Goal: Information Seeking & Learning: Learn about a topic

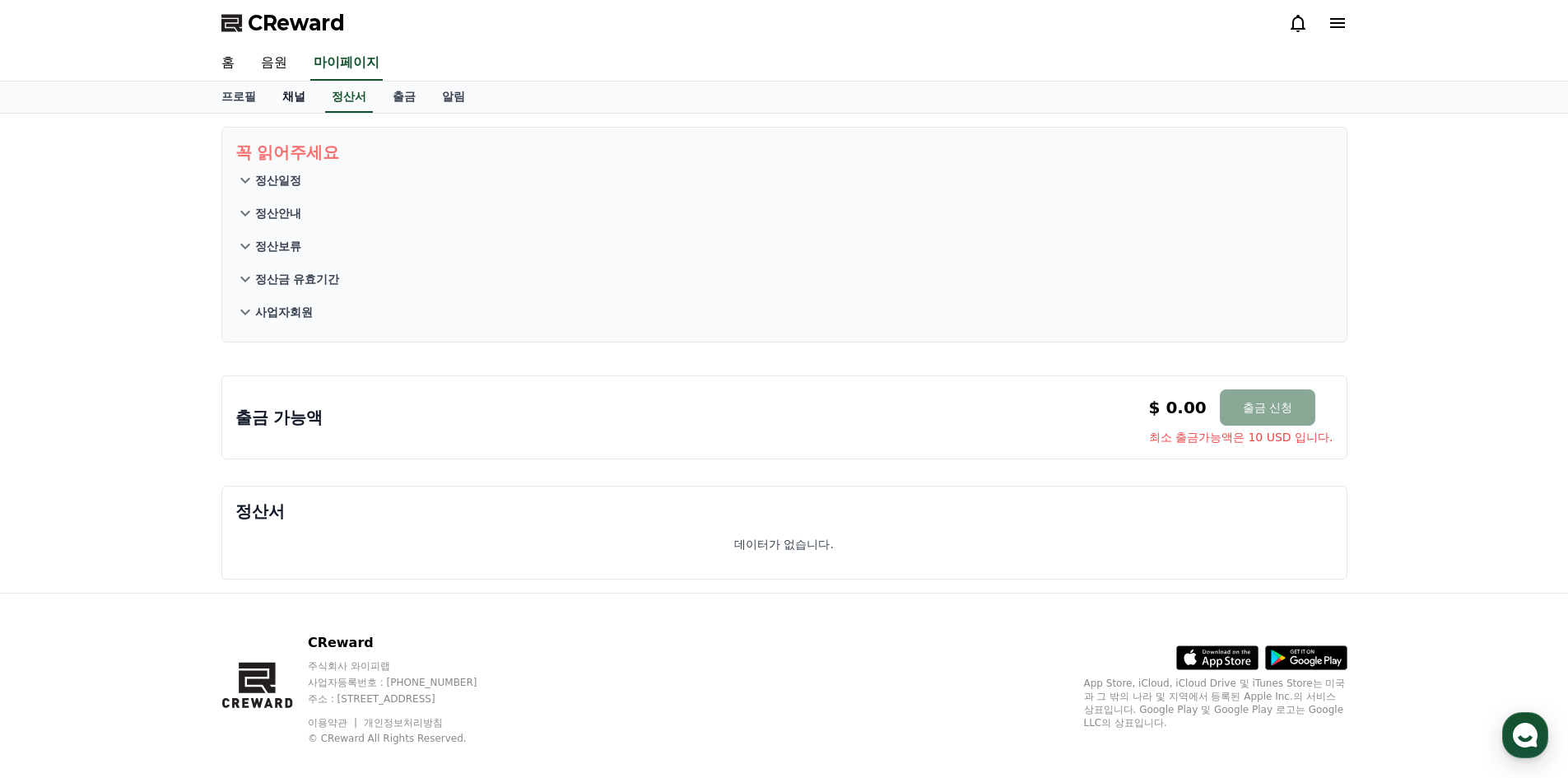
click at [287, 103] on link "채널" at bounding box center [294, 98] width 50 height 31
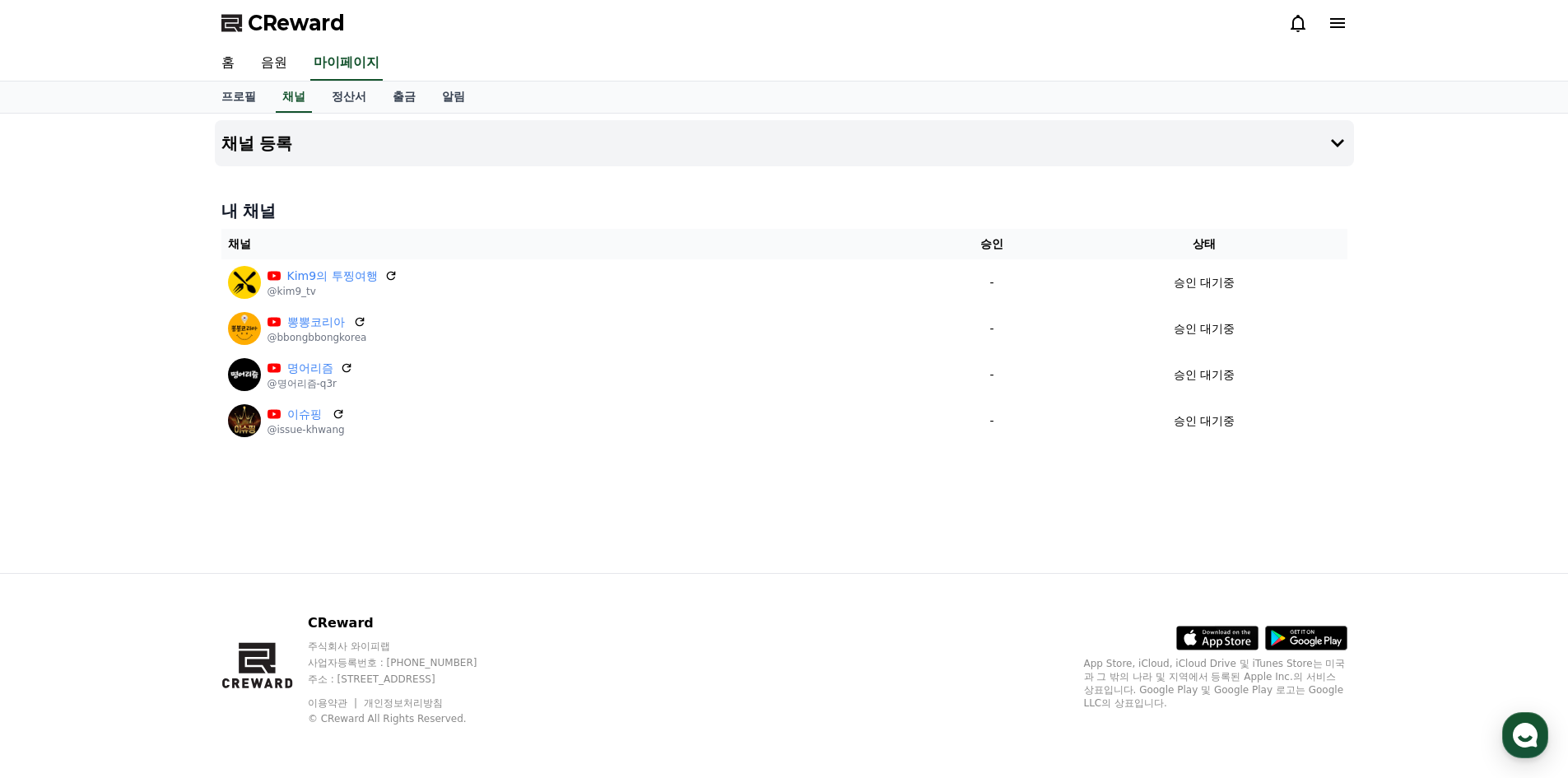
click at [996, 663] on div "CReward 주식회사 와이피랩 사업자등록번호 : 655-81-03655 주소 : 경기도 김포시 양촌읍 양곡로 495, 3층 305-비이16호…" at bounding box center [784, 677] width 1152 height 204
drag, startPoint x: 599, startPoint y: 723, endPoint x: 261, endPoint y: 640, distance: 348.0
click at [261, 640] on div "CReward 주식회사 와이피랩 사업자등록번호 : 655-81-03655 주소 : 경기도 김포시 양촌읍 양곡로 495, 3층 305-비이16호…" at bounding box center [365, 669] width 288 height 112
click at [167, 644] on div "CReward 주식회사 와이피랩 사업자등록번호 : 655-81-03655 주소 : 경기도 김포시 양촌읍 양곡로 495, 3층 305-비이16호…" at bounding box center [784, 676] width 1568 height 205
drag, startPoint x: 141, startPoint y: 644, endPoint x: 483, endPoint y: 731, distance: 352.9
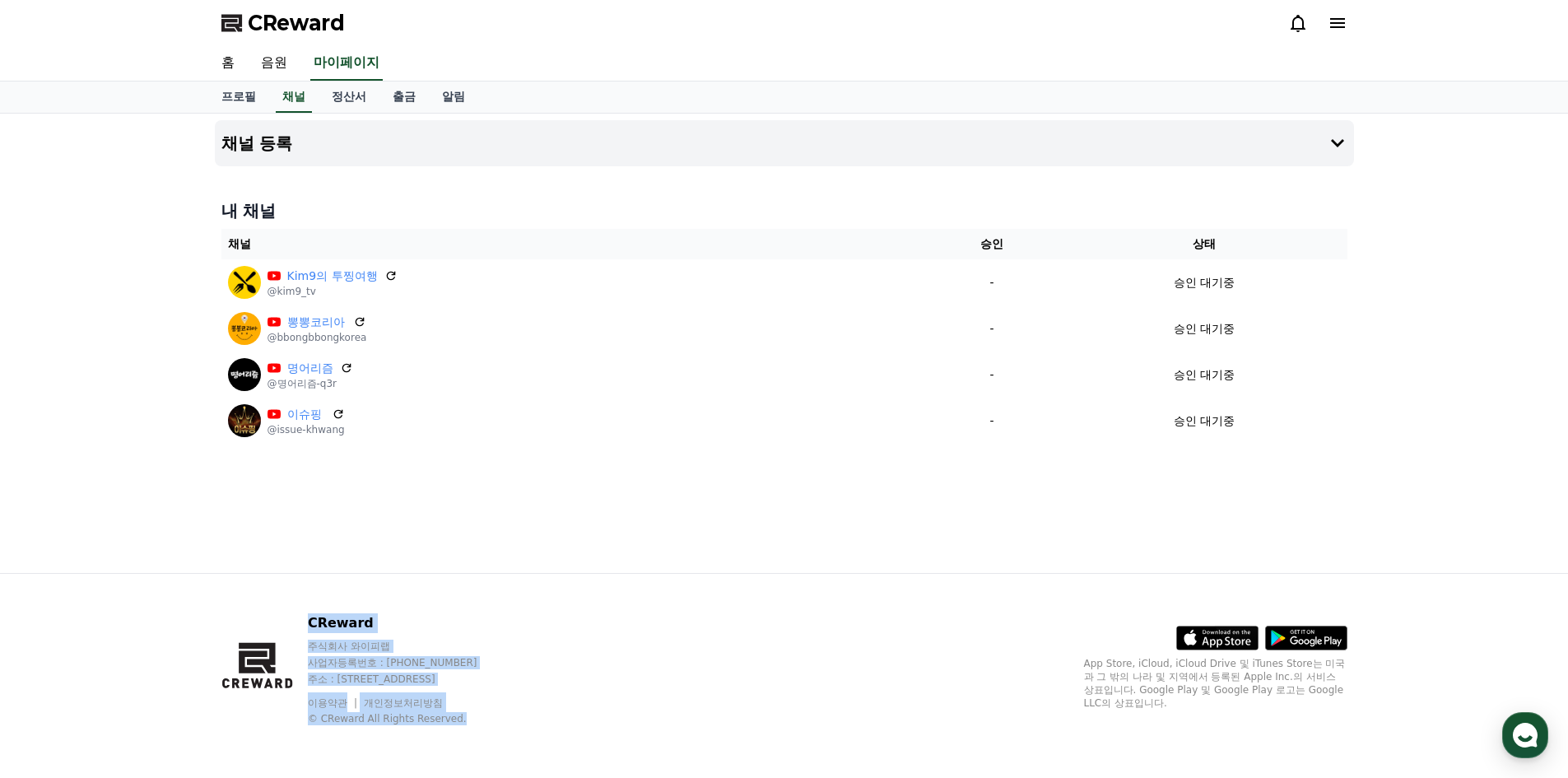
click at [468, 726] on div "CReward 주식회사 와이피랩 사업자등록번호 : 655-81-03655 주소 : 경기도 김포시 양촌읍 양곡로 495, 3층 305-비이16호…" at bounding box center [784, 676] width 1568 height 205
click at [546, 746] on div "CReward 주식회사 와이피랩 사업자등록번호 : 655-81-03655 주소 : 경기도 김포시 양촌읍 양곡로 495, 3층 305-비이16호…" at bounding box center [784, 677] width 1152 height 204
click at [547, 740] on div "CReward 주식회사 와이피랩 사업자등록번호 : 655-81-03655 주소 : 경기도 김포시 양촌읍 양곡로 495, 3층 305-비이16호…" at bounding box center [784, 677] width 1152 height 204
drag, startPoint x: 490, startPoint y: 723, endPoint x: 244, endPoint y: 661, distance: 253.7
click at [301, 668] on div "CReward 주식회사 와이피랩 사업자등록번호 : 655-81-03655 주소 : 경기도 김포시 양촌읍 양곡로 495, 3층 305-비이16호…" at bounding box center [784, 677] width 1152 height 204
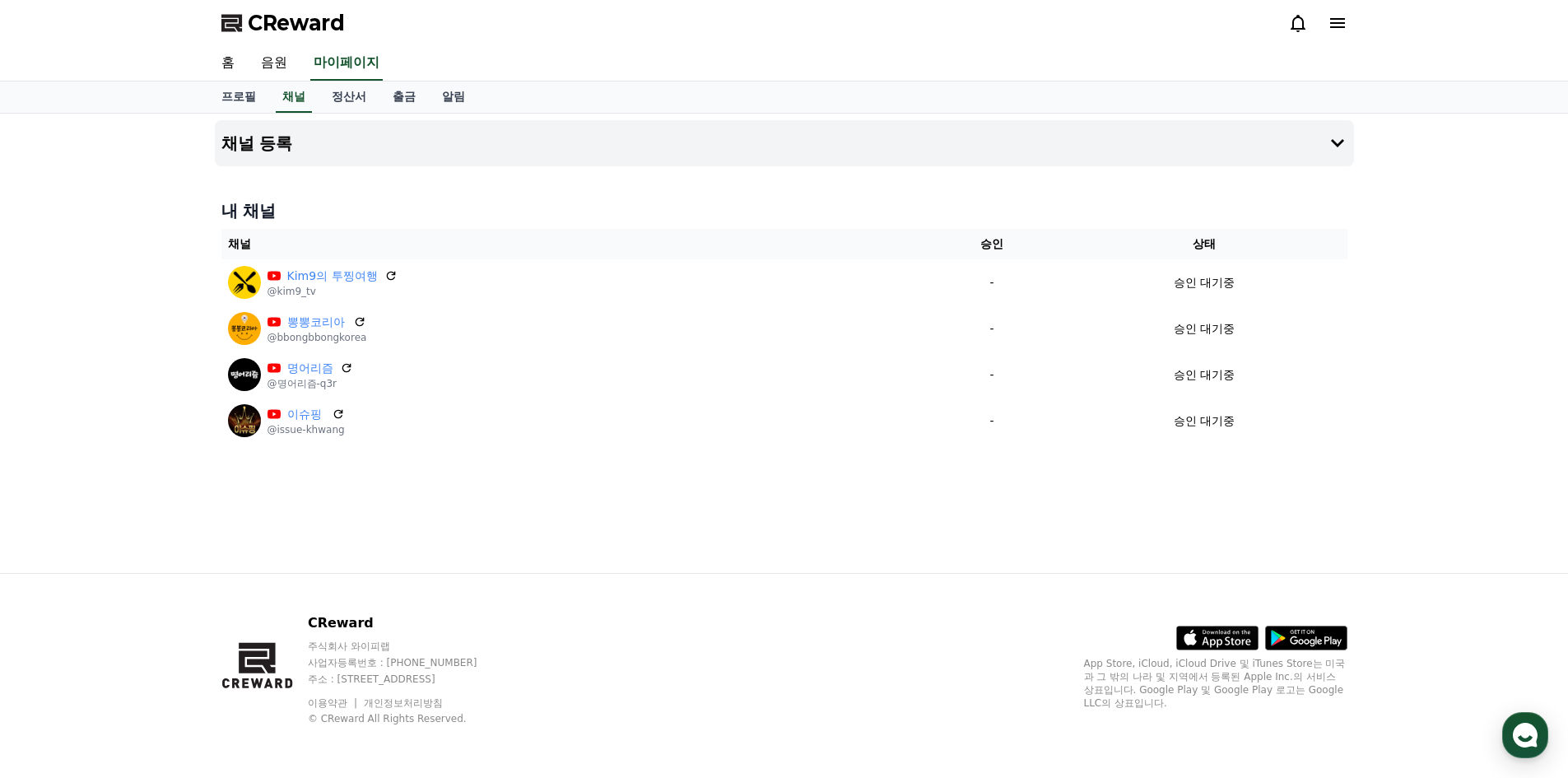
click at [126, 638] on div "CReward 주식회사 와이피랩 사업자등록번호 : 655-81-03655 주소 : 경기도 김포시 양촌읍 양곡로 495, 3층 305-비이16호…" at bounding box center [784, 676] width 1568 height 205
drag, startPoint x: 125, startPoint y: 632, endPoint x: 512, endPoint y: 730, distance: 399.2
click at [473, 721] on div "CReward 주식회사 와이피랩 사업자등록번호 : 655-81-03655 주소 : 경기도 김포시 양촌읍 양곡로 495, 3층 305-비이16호…" at bounding box center [784, 676] width 1568 height 205
click at [517, 729] on div "CReward 주식회사 와이피랩 사업자등록번호 : 655-81-03655 주소 : 경기도 김포시 양촌읍 양곡로 495, 3층 305-비이16호…" at bounding box center [784, 677] width 1152 height 204
click at [98, 618] on div "CReward 주식회사 와이피랩 사업자등록번호 : 655-81-03655 주소 : 경기도 김포시 양촌읍 양곡로 495, 3층 305-비이16호…" at bounding box center [784, 676] width 1568 height 205
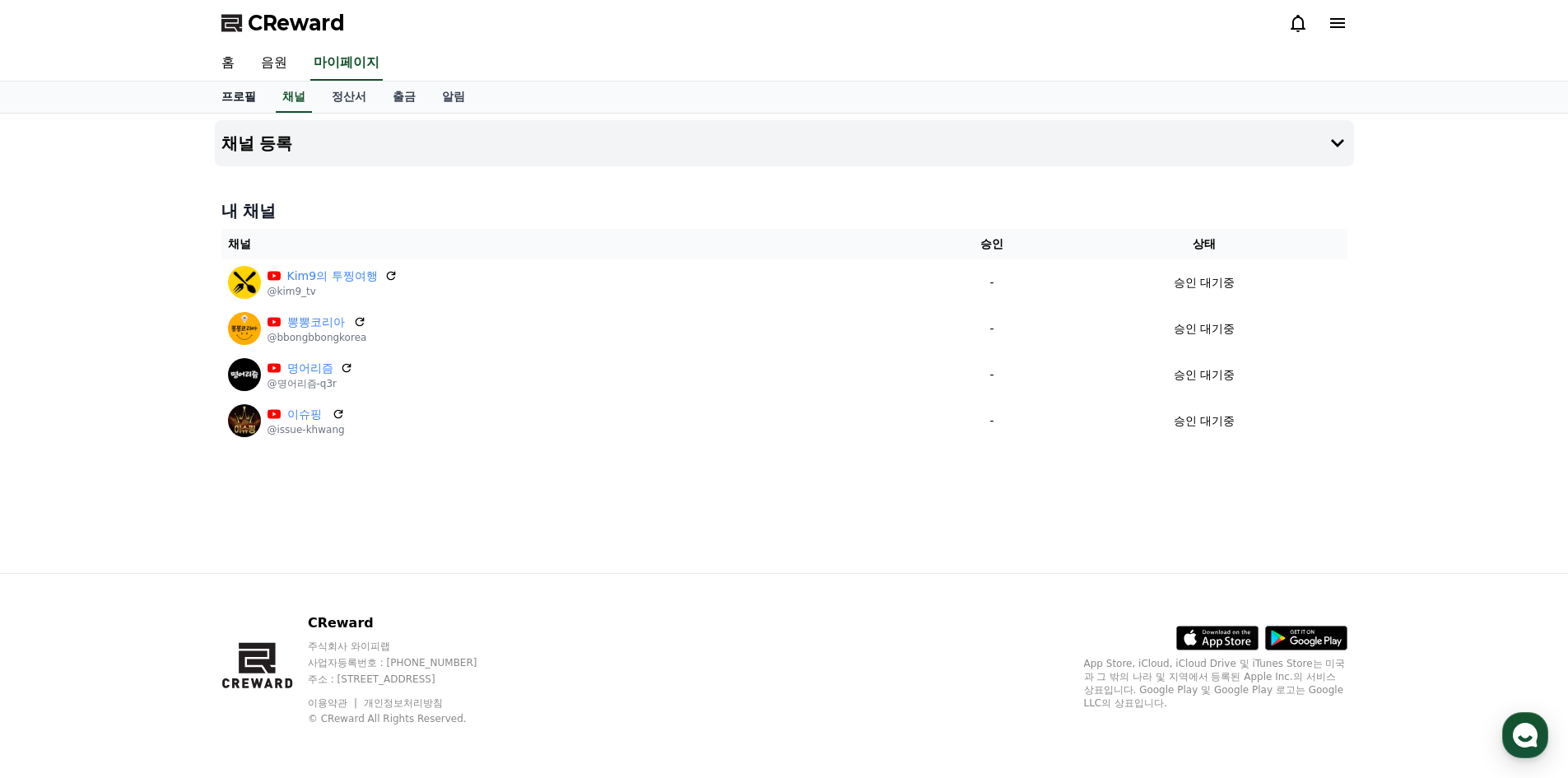
click at [241, 99] on link "프로필" at bounding box center [238, 98] width 61 height 31
select select "**********"
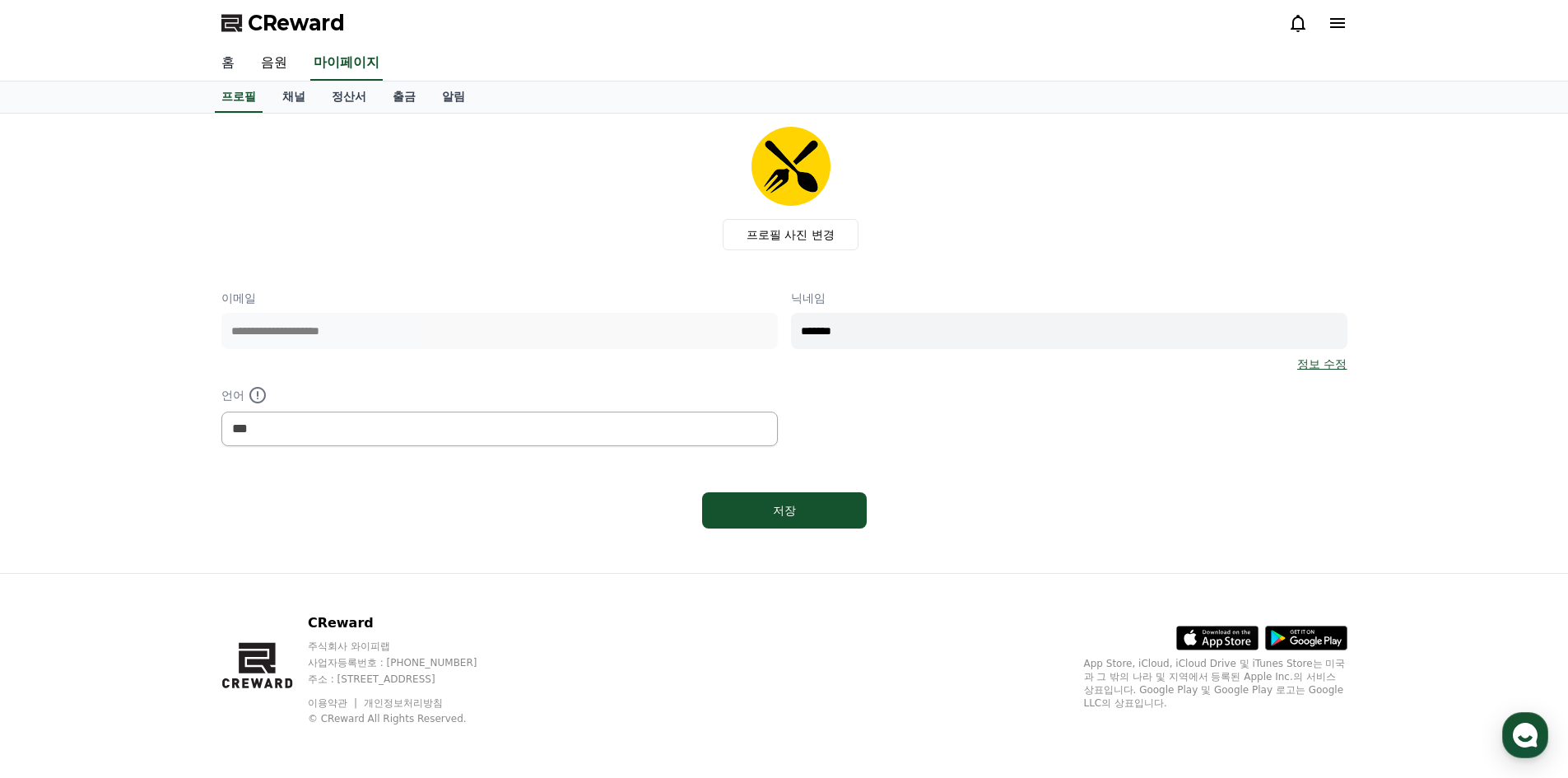
click at [231, 64] on link "홈" at bounding box center [227, 64] width 40 height 35
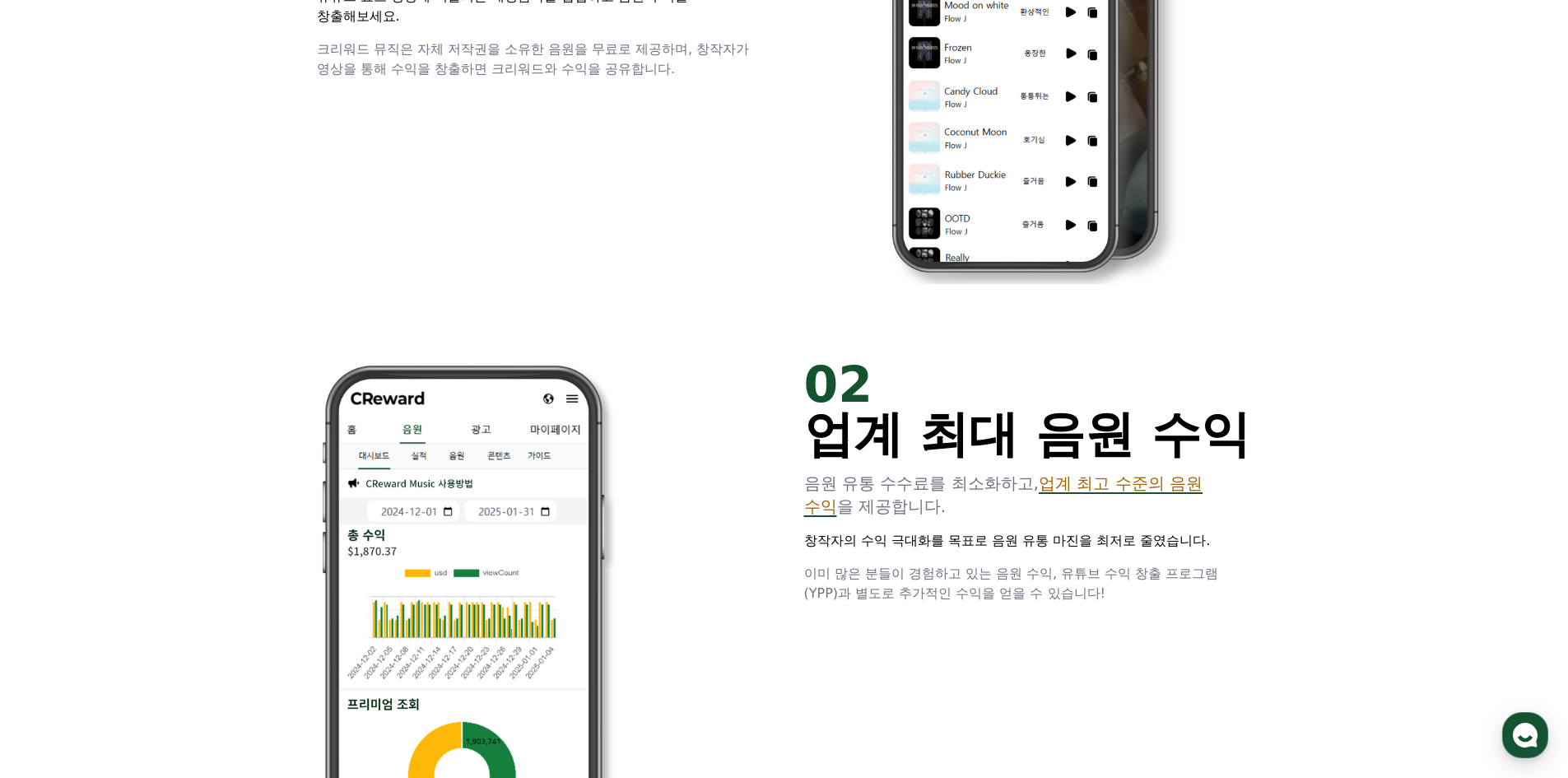
scroll to position [1153, 0]
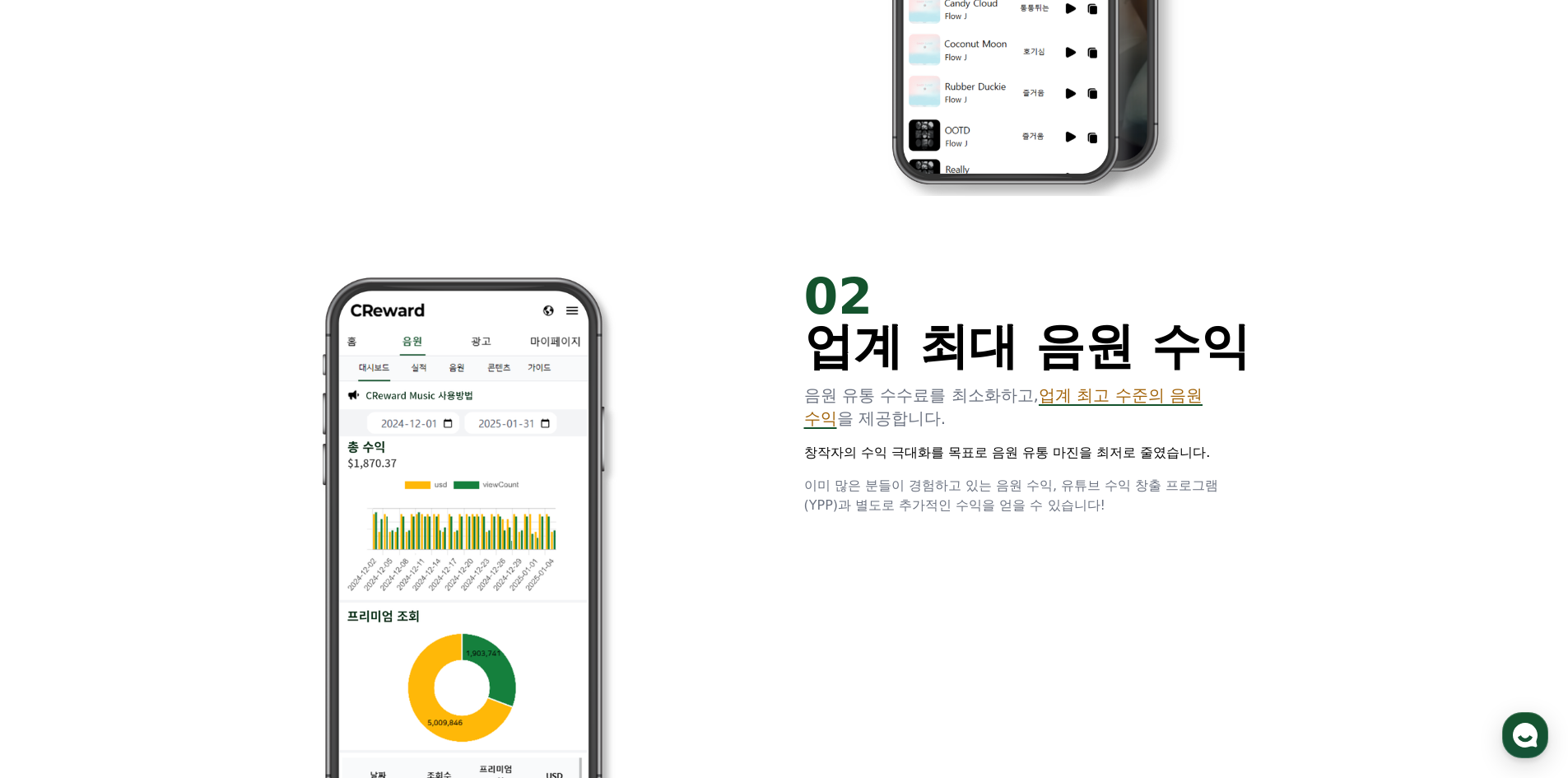
drag, startPoint x: 1305, startPoint y: 637, endPoint x: 262, endPoint y: 238, distance: 1116.7
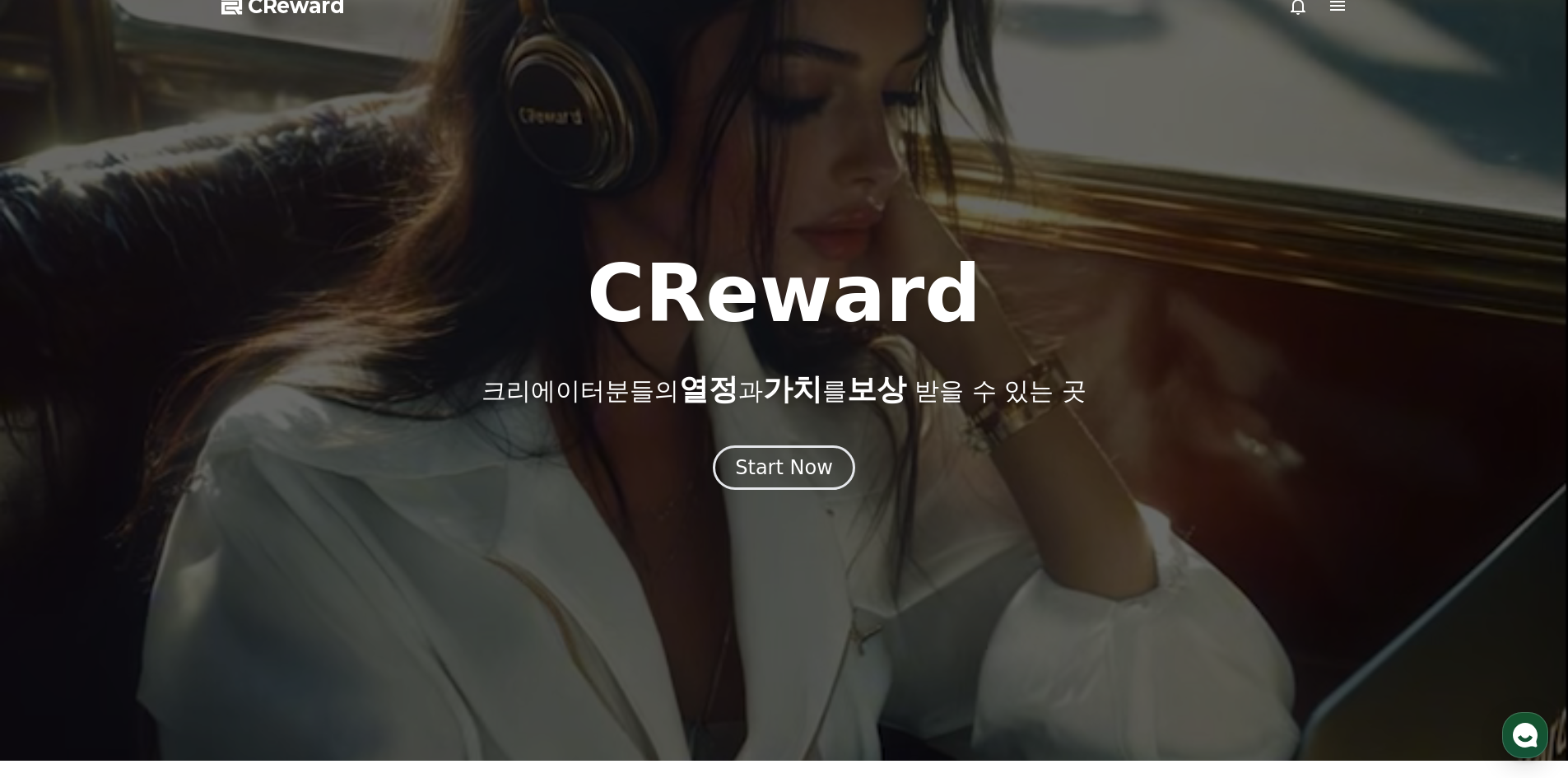
scroll to position [0, 0]
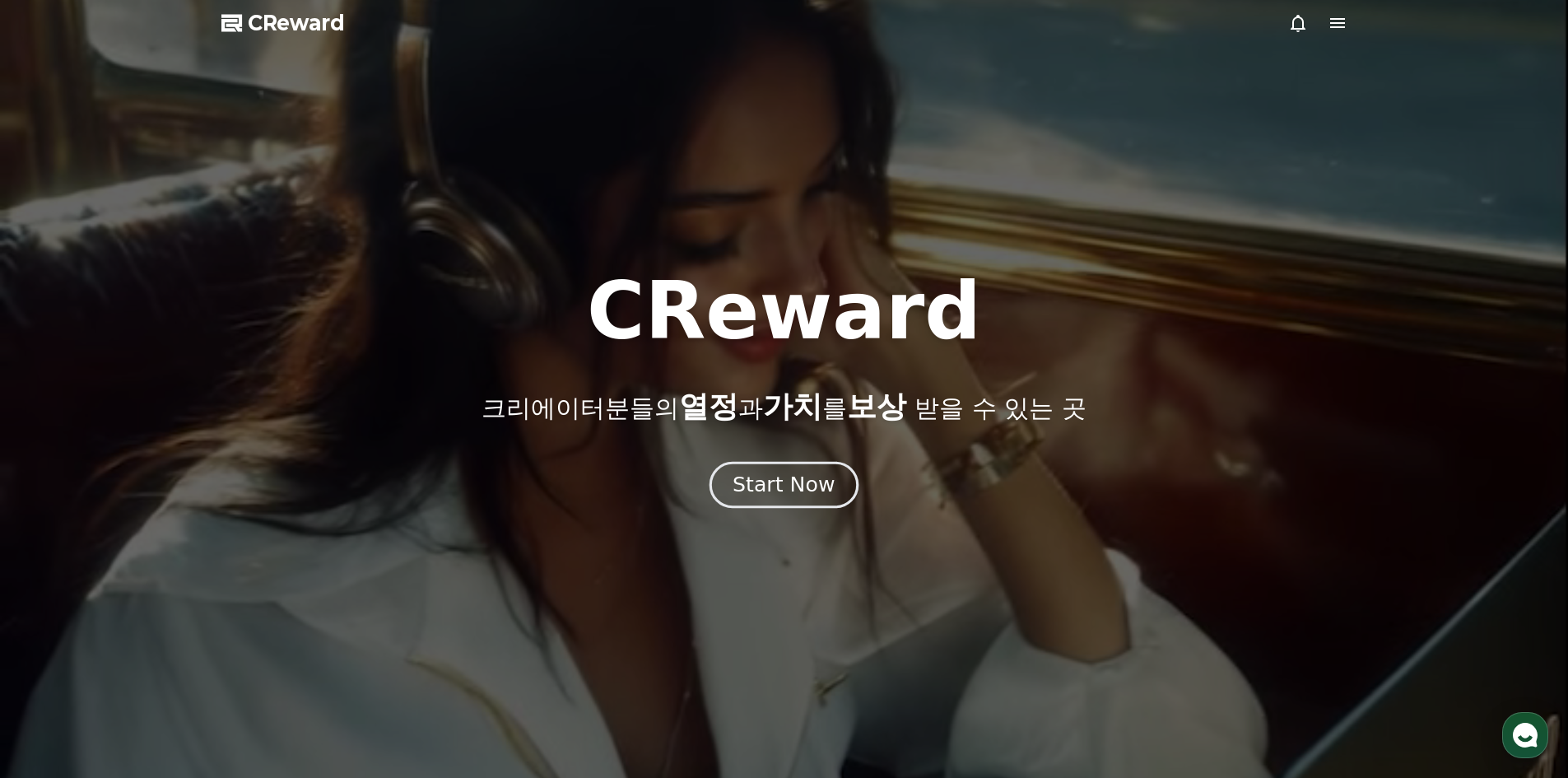
click at [797, 483] on div "Start Now" at bounding box center [783, 485] width 102 height 28
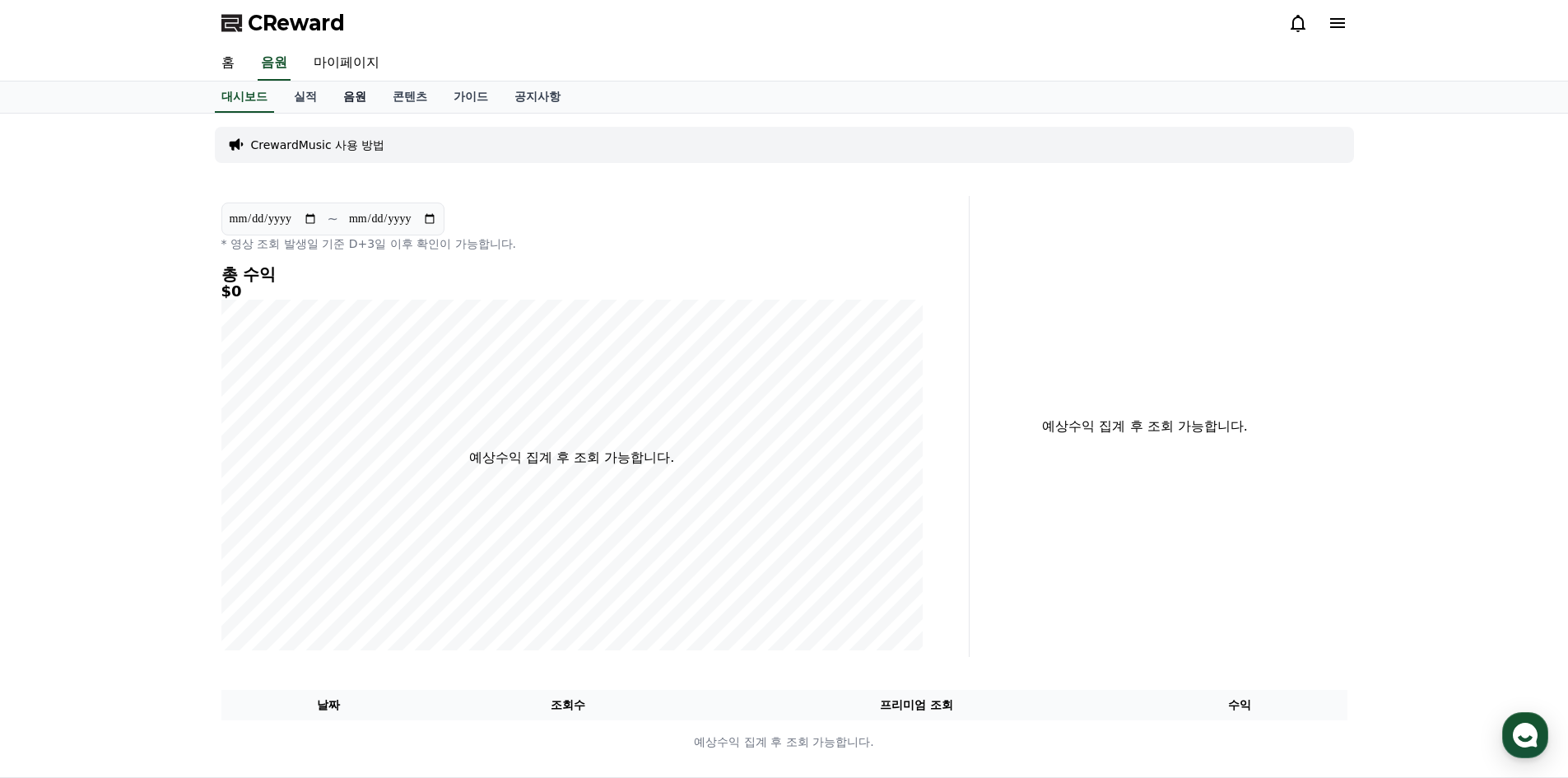
click at [347, 96] on link "음원" at bounding box center [355, 98] width 50 height 31
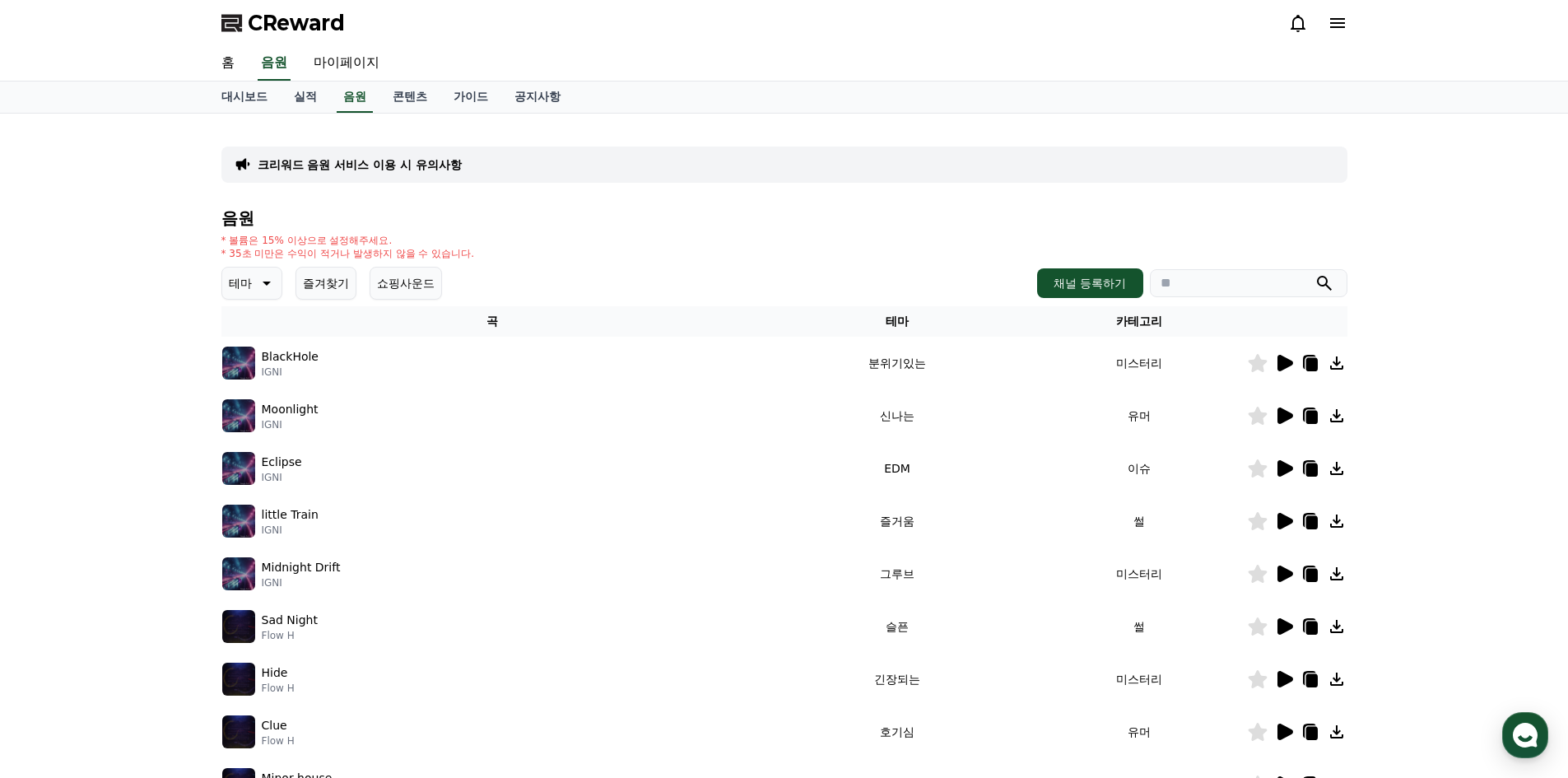
click at [317, 285] on button "즐겨찾기" at bounding box center [326, 284] width 61 height 33
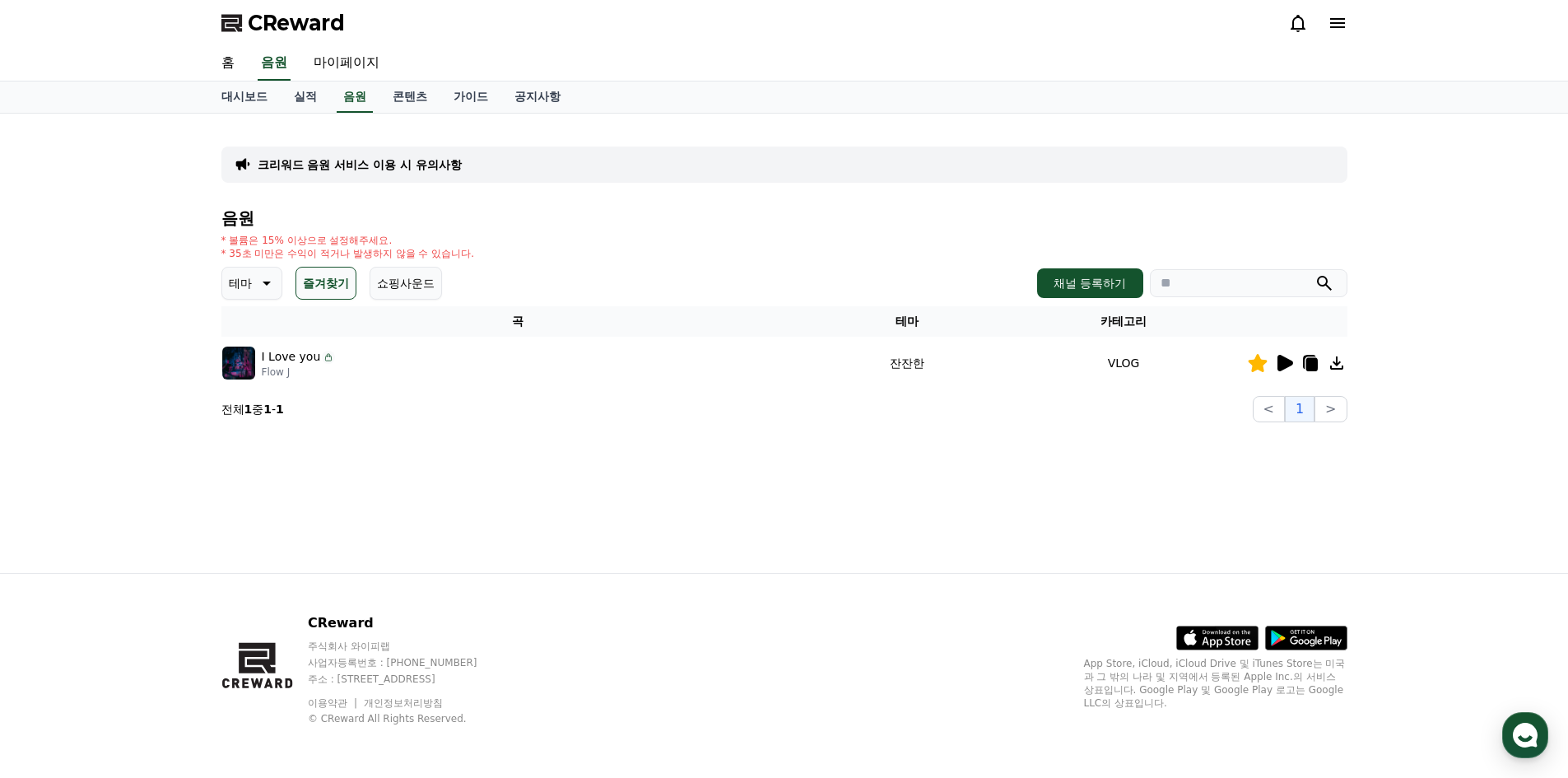
click at [324, 360] on icon at bounding box center [329, 357] width 13 height 13
click at [298, 357] on p "I Love you" at bounding box center [291, 356] width 59 height 17
drag, startPoint x: 262, startPoint y: 357, endPoint x: 304, endPoint y: 359, distance: 42.0
click at [301, 359] on p "I Love you" at bounding box center [291, 356] width 59 height 17
click at [308, 364] on p "I Love you" at bounding box center [291, 356] width 59 height 17
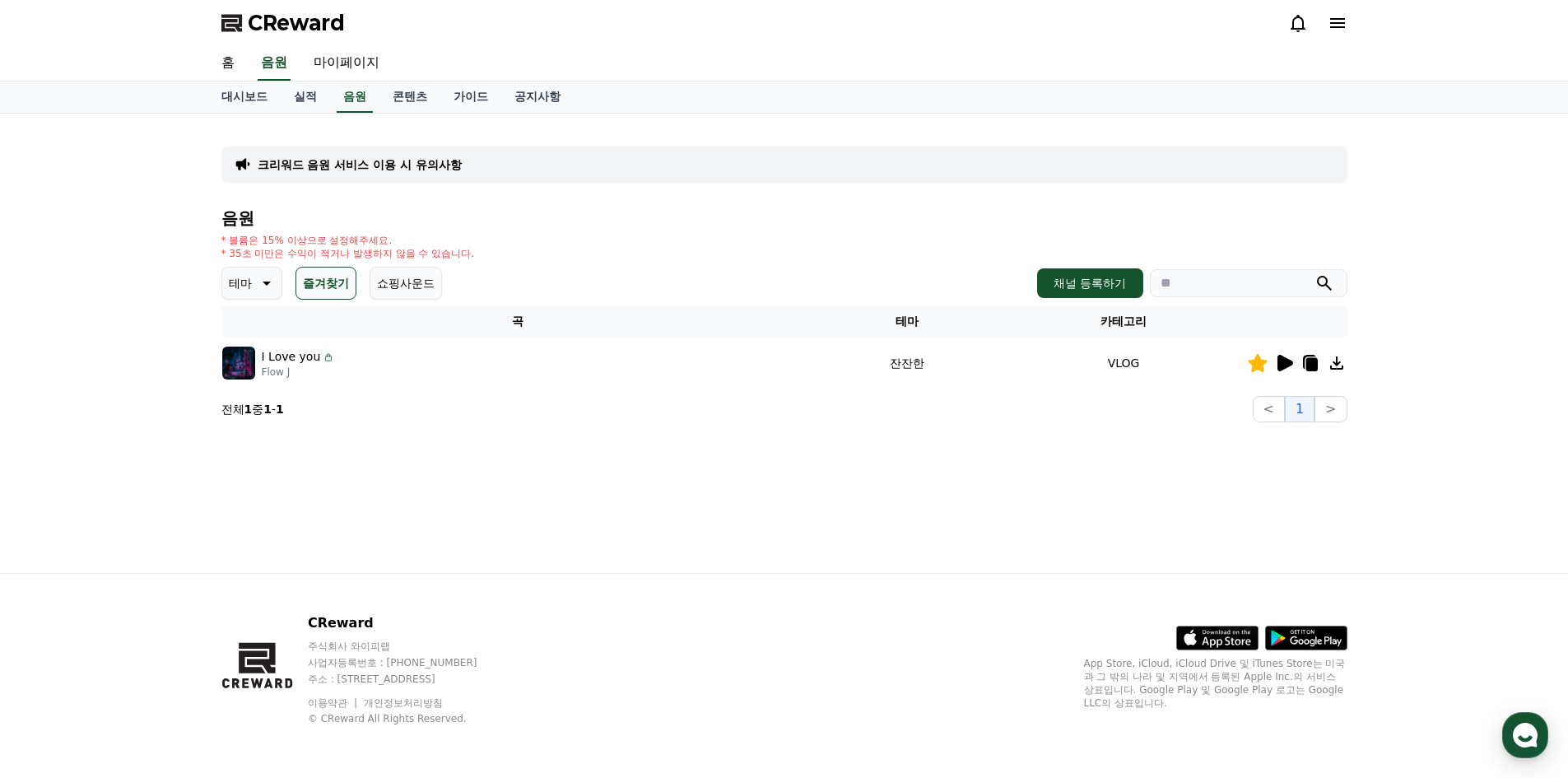
click at [1115, 426] on div "크리워드 음원 서비스 이용 시 유의사항 음원 * 볼륨은 15% 이상으로 설정해주세요. * 35초 미만은 수익이 적거나 발생하지 않을 수 있습니…" at bounding box center [784, 274] width 1139 height 308
click at [418, 290] on button "쇼핑사운드" at bounding box center [406, 284] width 73 height 33
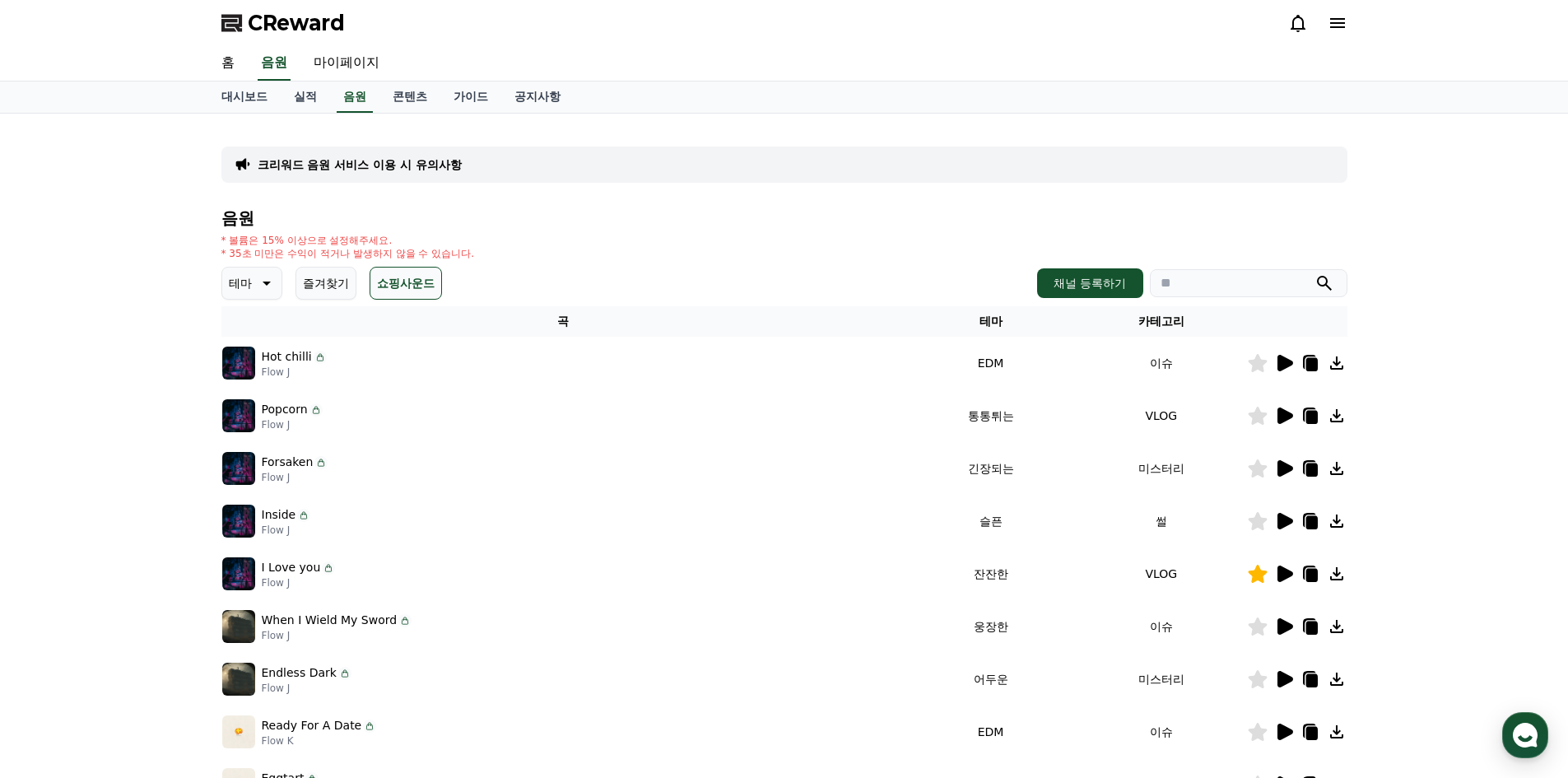
click at [332, 277] on button "즐겨찾기" at bounding box center [326, 284] width 61 height 33
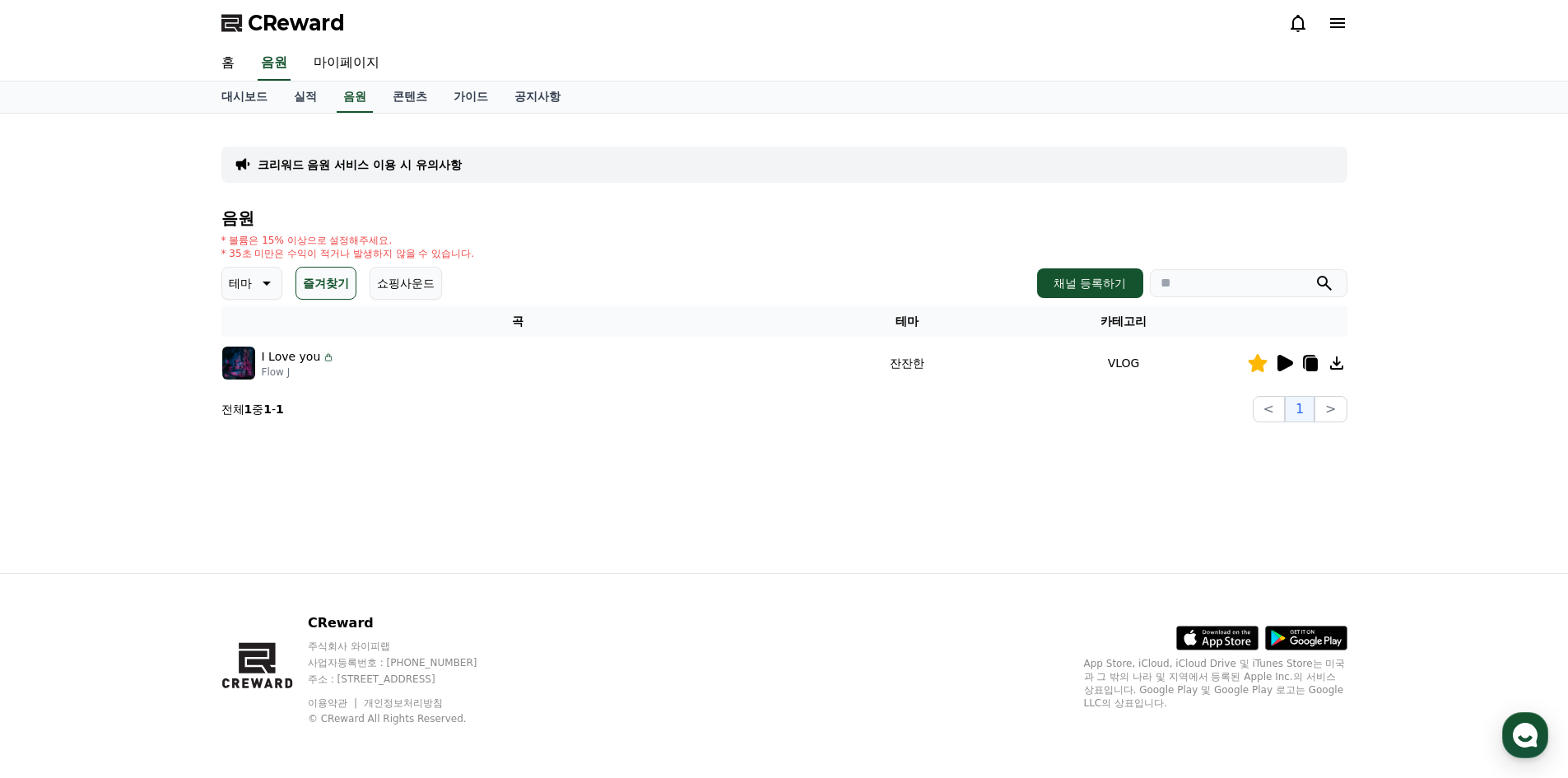
click at [255, 279] on icon at bounding box center [264, 283] width 19 height 19
click at [255, 375] on button "환상적인" at bounding box center [253, 369] width 59 height 36
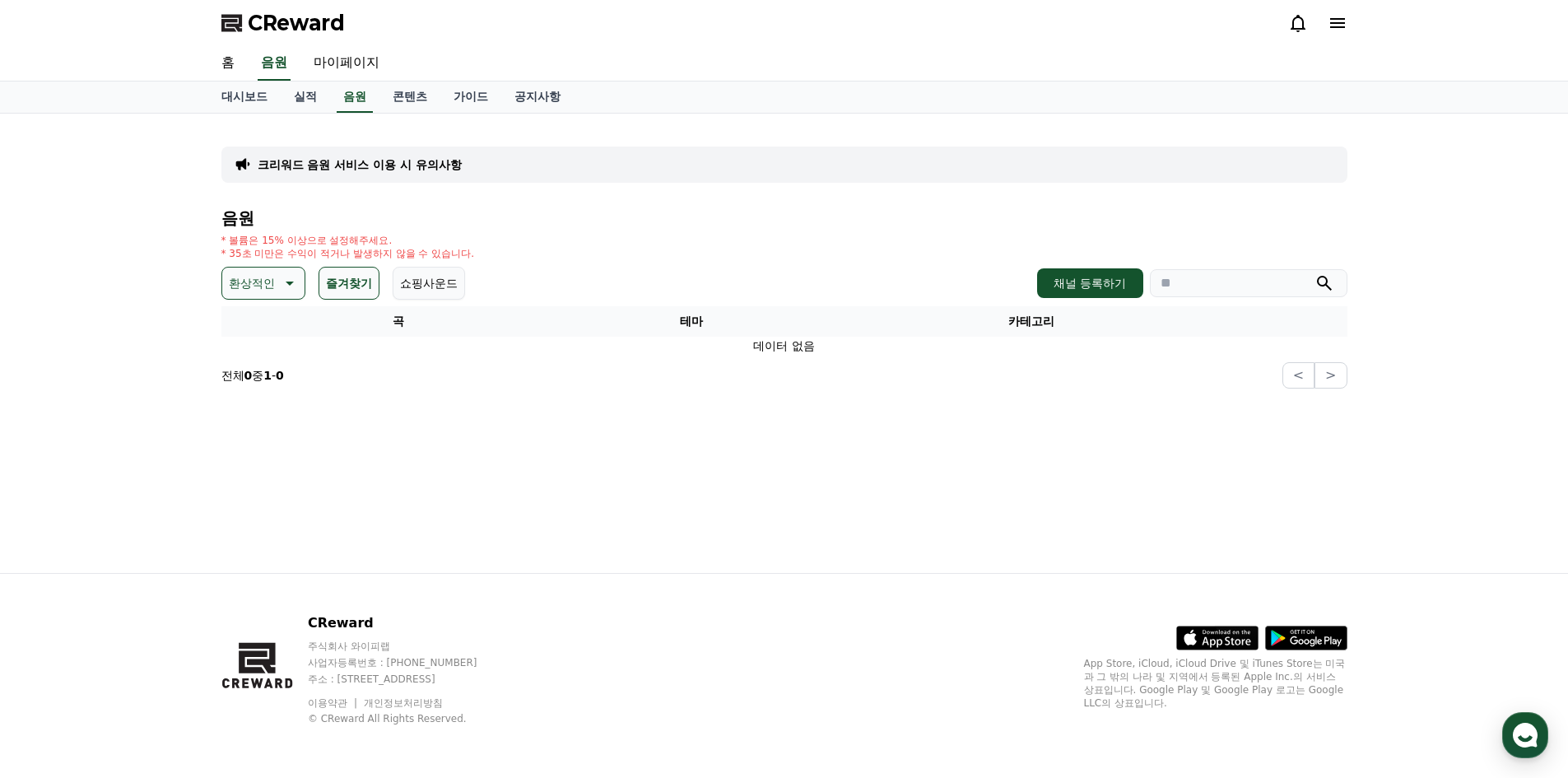
click at [253, 287] on p "환상적인" at bounding box center [252, 283] width 46 height 23
click at [274, 405] on div "전체 환상적인 호기심 어두운 밝은 통통튀는 신나는 반전 웅장한 드라마틱 즐거움 분위기있는 EDM 그루브 슬픈 잔잔한 귀여운 감동적인 긴장되는 …" at bounding box center [263, 404] width 79 height 850
click at [248, 379] on button "드라마틱" at bounding box center [253, 382] width 59 height 36
click at [270, 293] on p "드라마틱" at bounding box center [252, 283] width 46 height 23
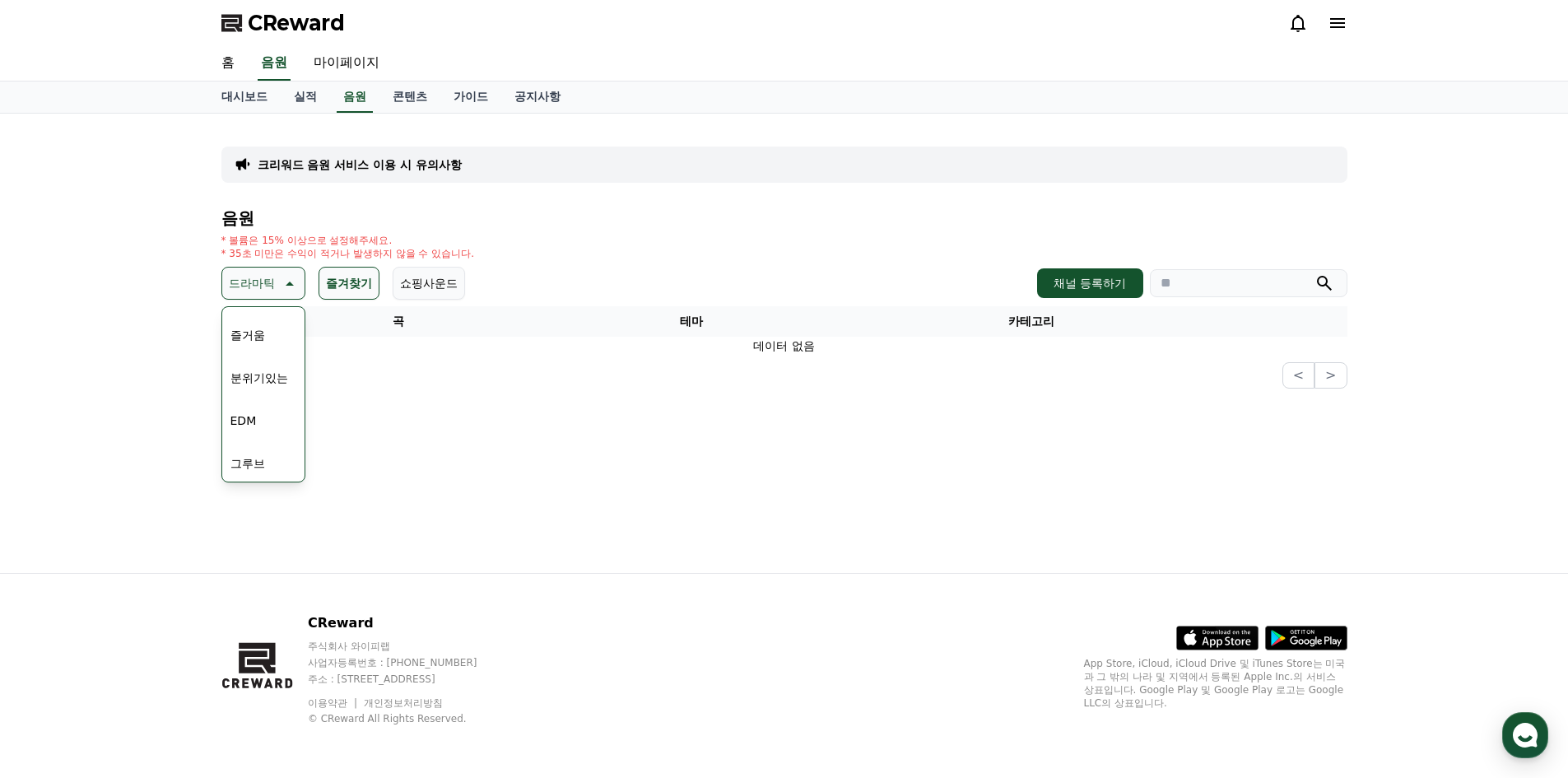
scroll to position [330, 0]
click at [258, 457] on button "분위기있는" at bounding box center [259, 468] width 71 height 36
click at [278, 285] on p "분위기있는" at bounding box center [258, 283] width 58 height 23
click at [368, 321] on th "곡" at bounding box center [399, 321] width 355 height 30
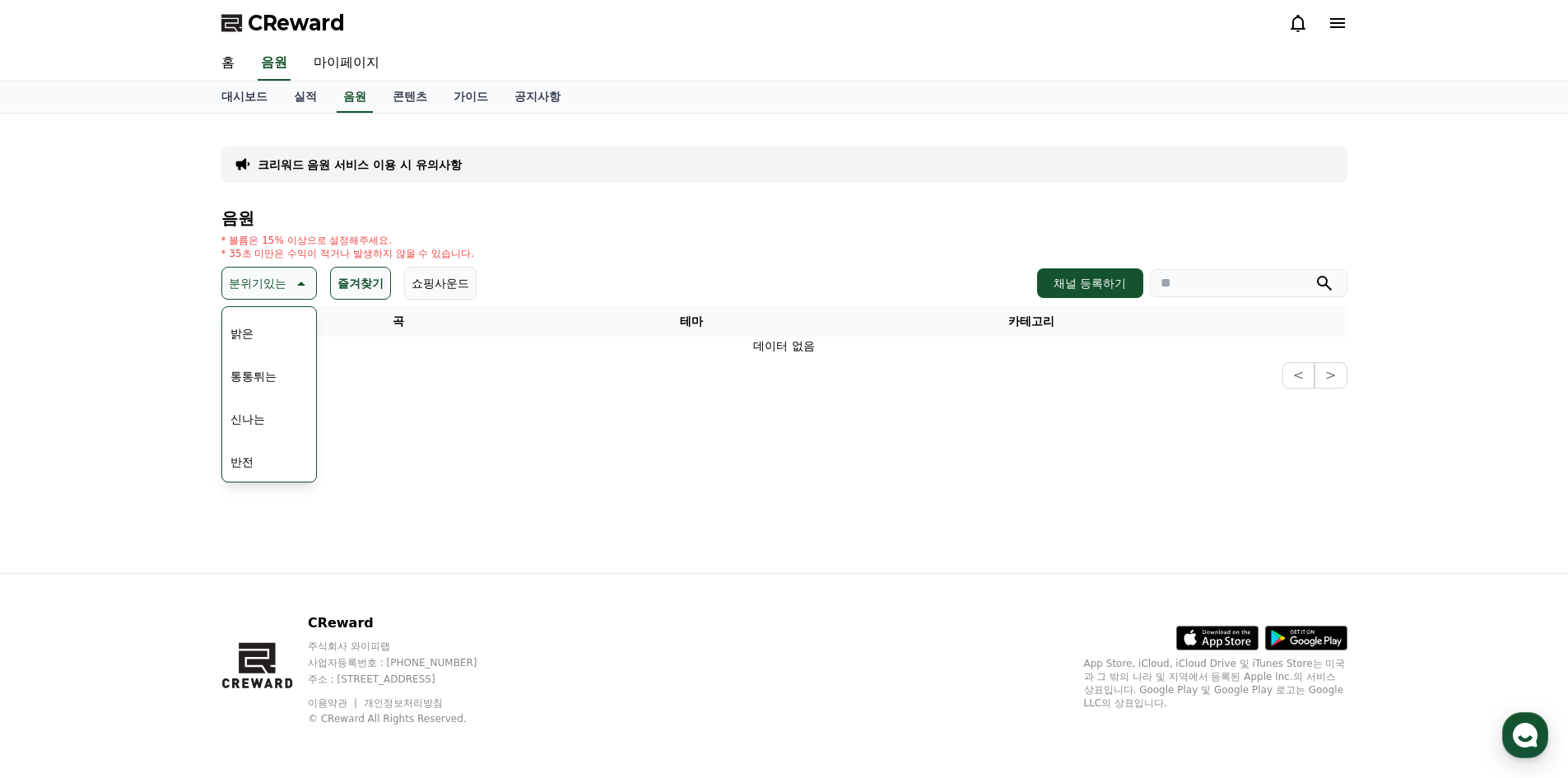
click at [366, 285] on button "즐겨찾기" at bounding box center [361, 284] width 61 height 33
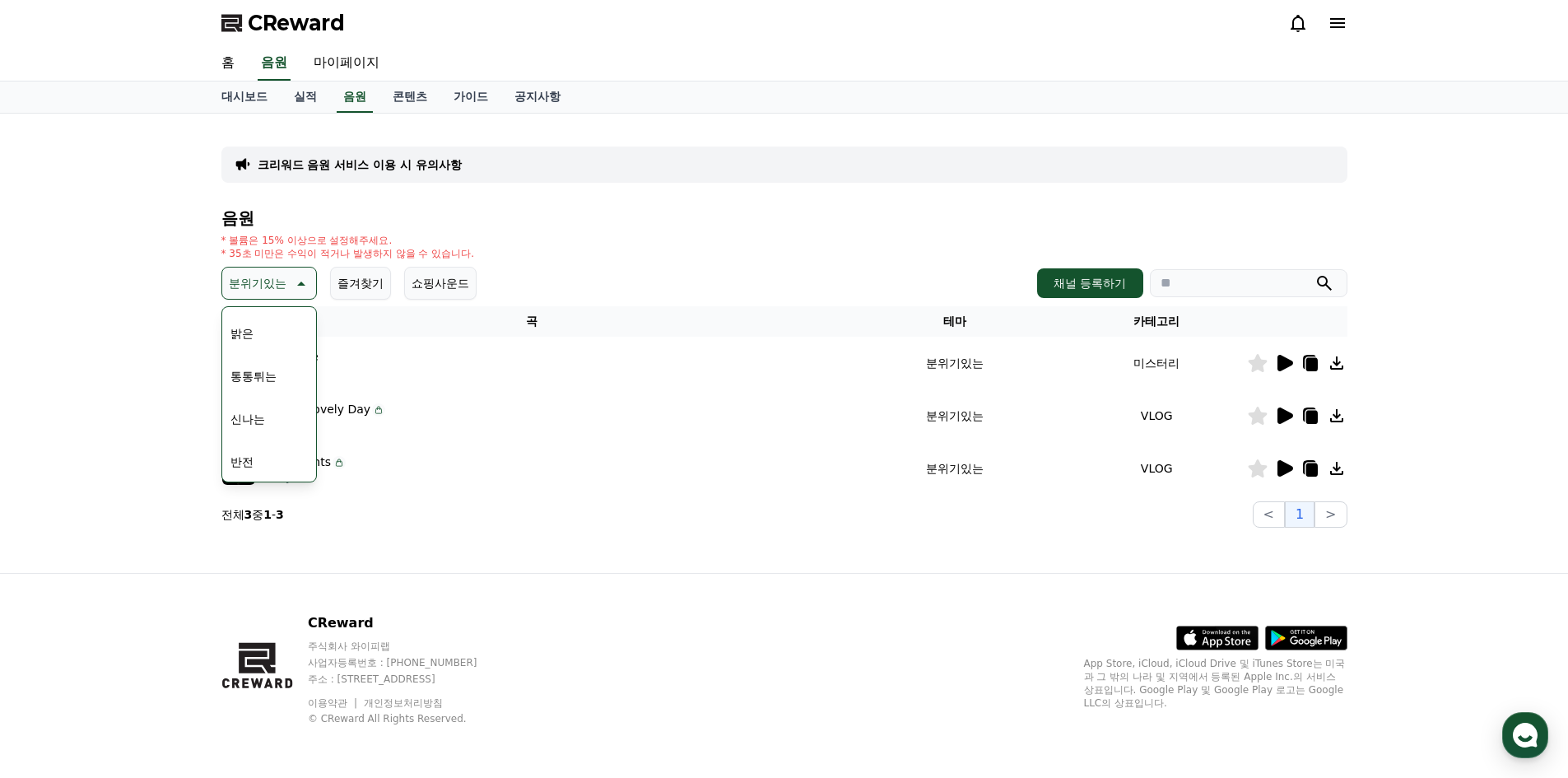
click at [252, 332] on button "밝은" at bounding box center [241, 333] width 36 height 36
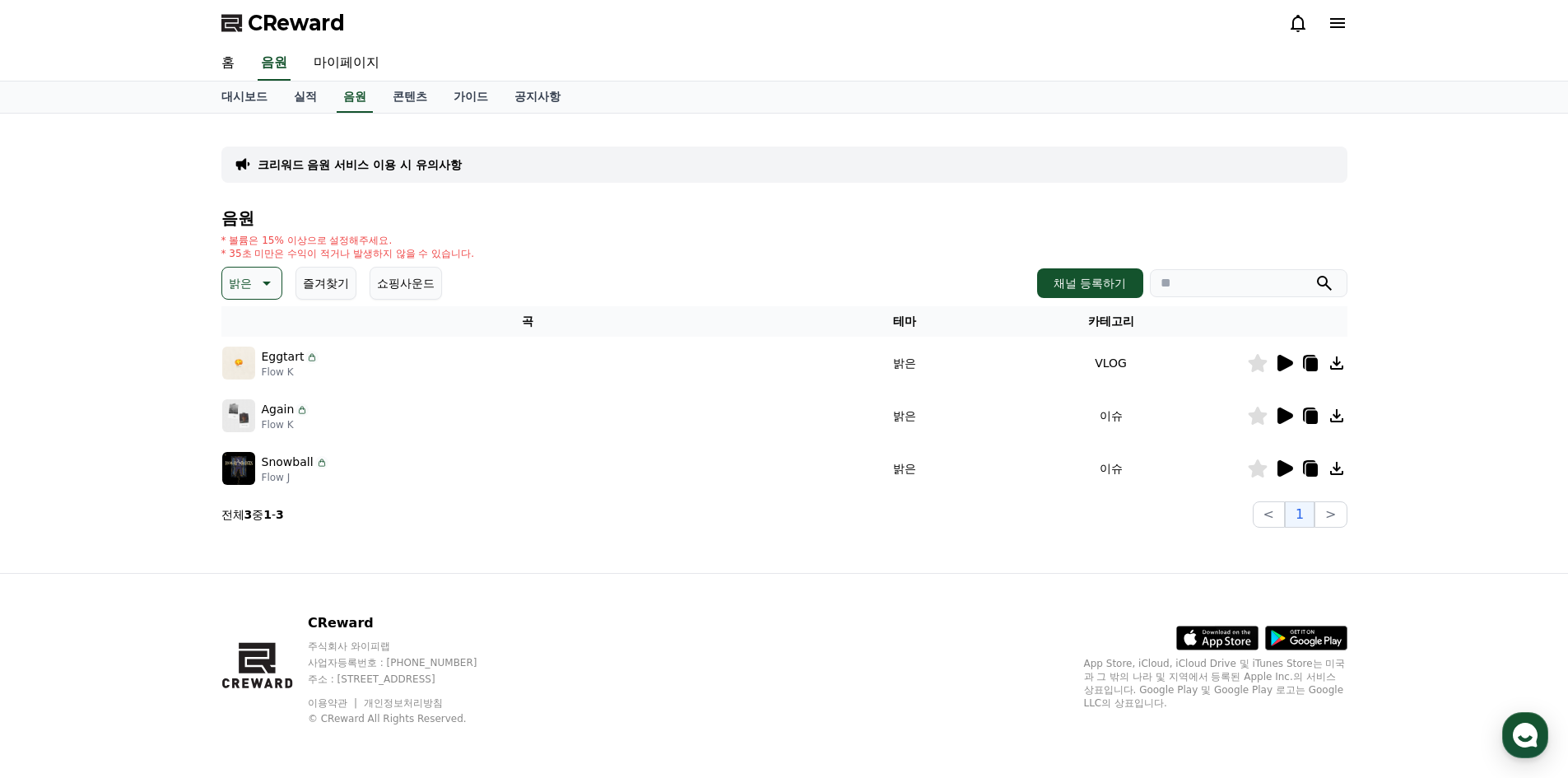
click at [284, 353] on p "Eggtart" at bounding box center [282, 356] width 43 height 17
drag, startPoint x: 294, startPoint y: 403, endPoint x: 304, endPoint y: 413, distance: 14.1
click at [294, 404] on div "Again" at bounding box center [285, 410] width 48 height 17
click at [304, 413] on icon at bounding box center [302, 410] width 13 height 13
drag, startPoint x: 332, startPoint y: 474, endPoint x: 158, endPoint y: 345, distance: 216.6
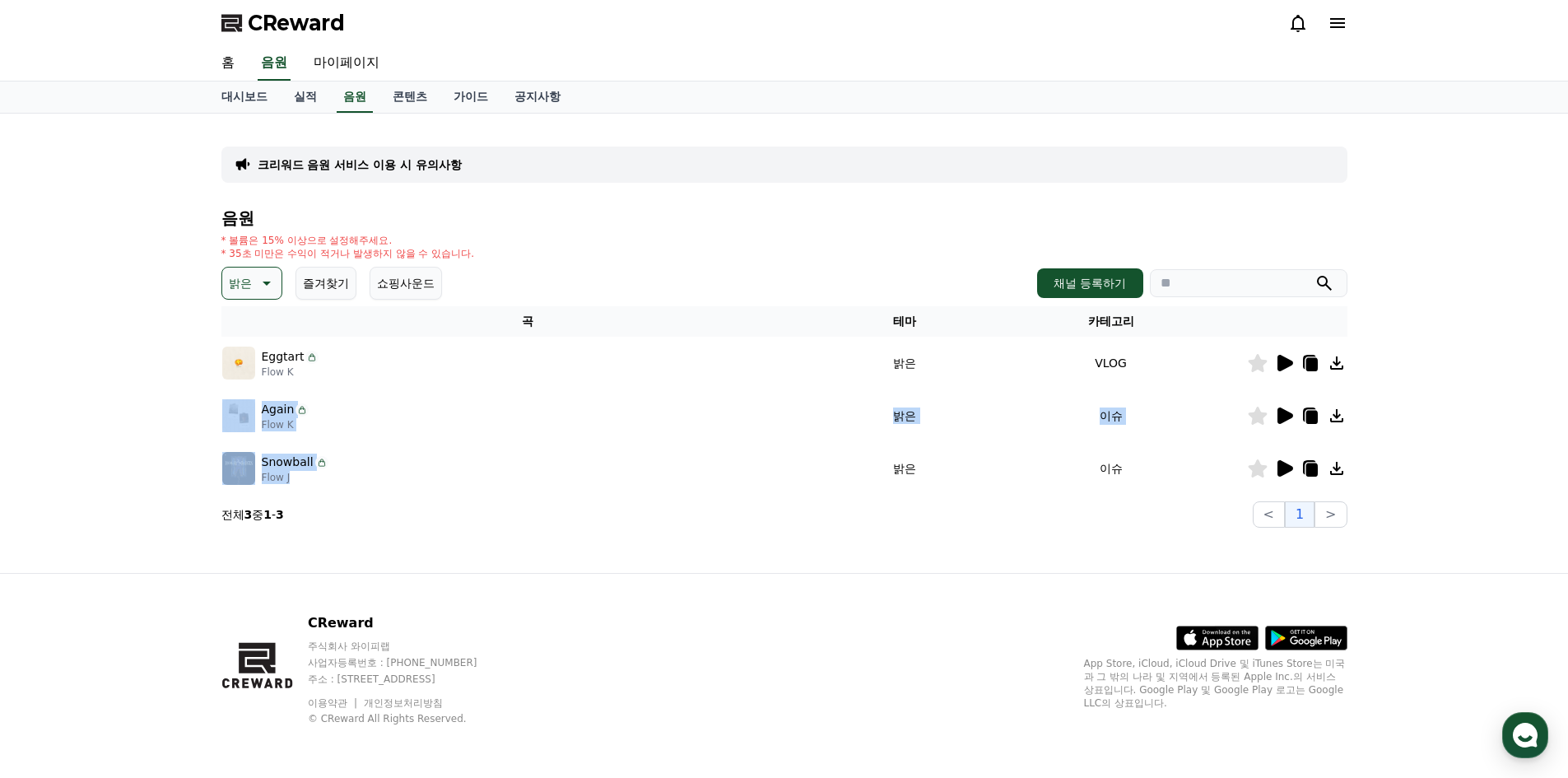
click at [238, 399] on tbody "Eggtart Flow K 밝은 VLOG Again Flow K 밝은 이슈 Snowball Flow J 밝은 이슈" at bounding box center [785, 416] width 1126 height 158
click at [151, 340] on div "크리워드 음원 서비스 이용 시 유의사항 음원 * 볼륨은 15% 이상으로 설정해주세요. * 35초 미만은 수익이 적거나 발생하지 않을 수 있습니…" at bounding box center [784, 343] width 1568 height 459
drag, startPoint x: 144, startPoint y: 359, endPoint x: 541, endPoint y: 496, distance: 420.0
click at [486, 482] on div "크리워드 음원 서비스 이용 시 유의사항 음원 * 볼륨은 15% 이상으로 설정해주세요. * 35초 미만은 수익이 적거나 발생하지 않을 수 있습니…" at bounding box center [784, 343] width 1568 height 459
click at [552, 496] on div "음원 * 볼륨은 15% 이상으로 설정해주세요. * 35초 미만은 수익이 적거나 발생하지 않을 수 있습니다. 밝은 즐겨찾기 쇼핑사운드 채널 등록…" at bounding box center [785, 368] width 1126 height 319
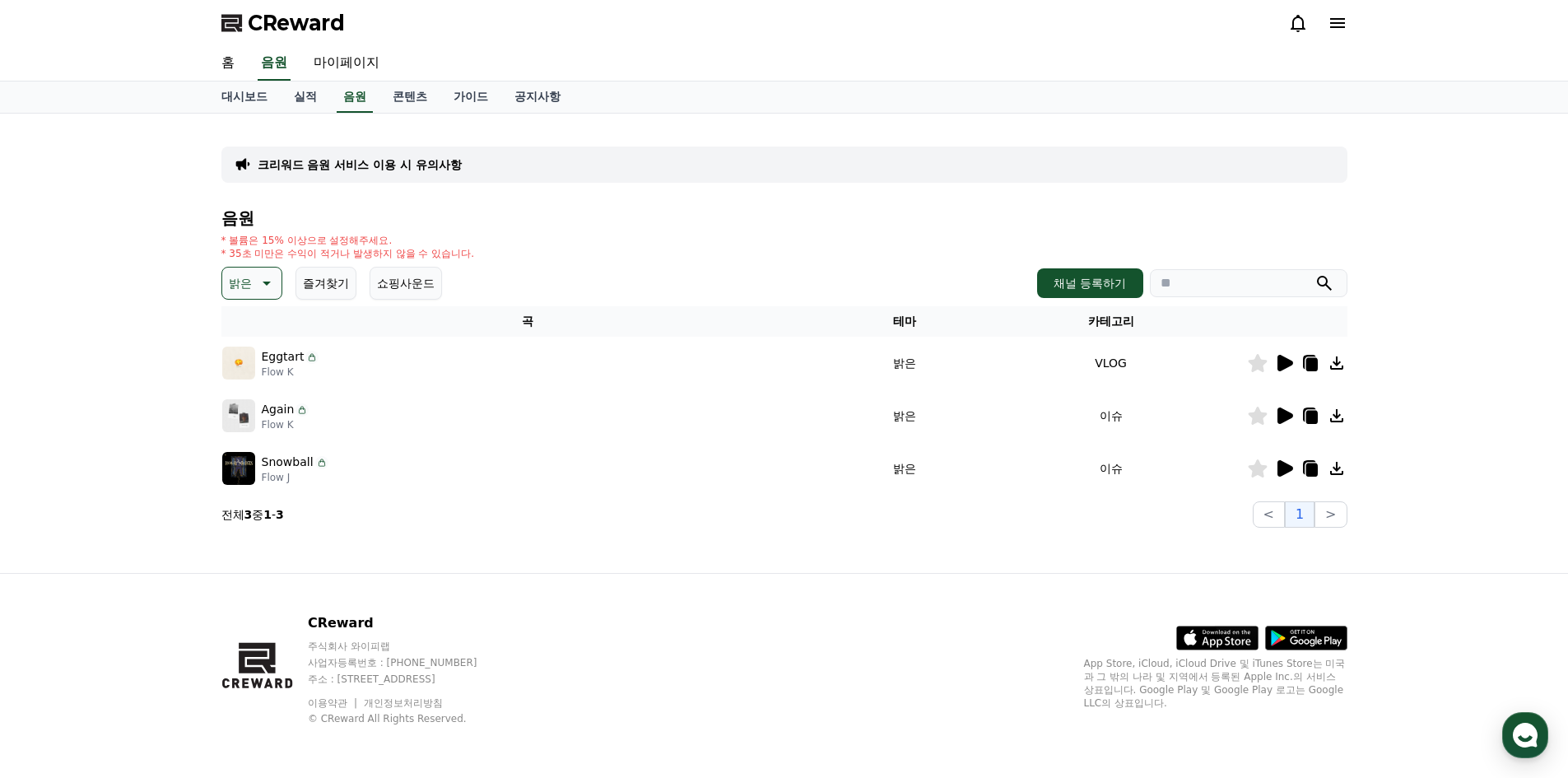
click at [396, 161] on p "크리워드 음원 서비스 이용 시 유의사항" at bounding box center [360, 165] width 204 height 17
